Goal: Use online tool/utility

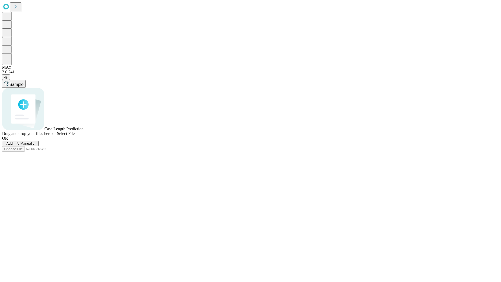
click at [75, 136] on span "Select File" at bounding box center [66, 133] width 18 height 4
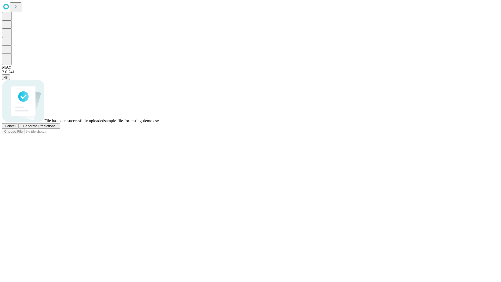
click at [55, 128] on span "Generate Predictions" at bounding box center [39, 126] width 33 height 4
